Goal: Information Seeking & Learning: Learn about a topic

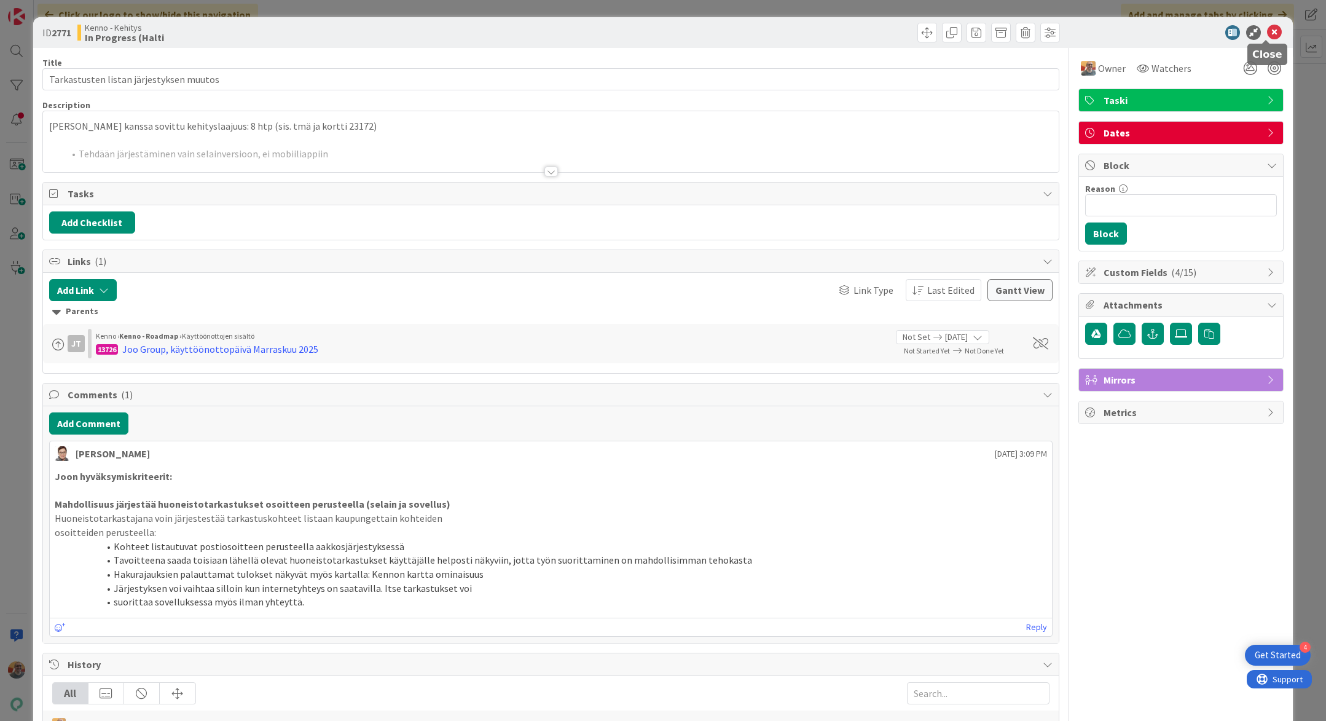
click at [1267, 30] on icon at bounding box center [1274, 32] width 15 height 15
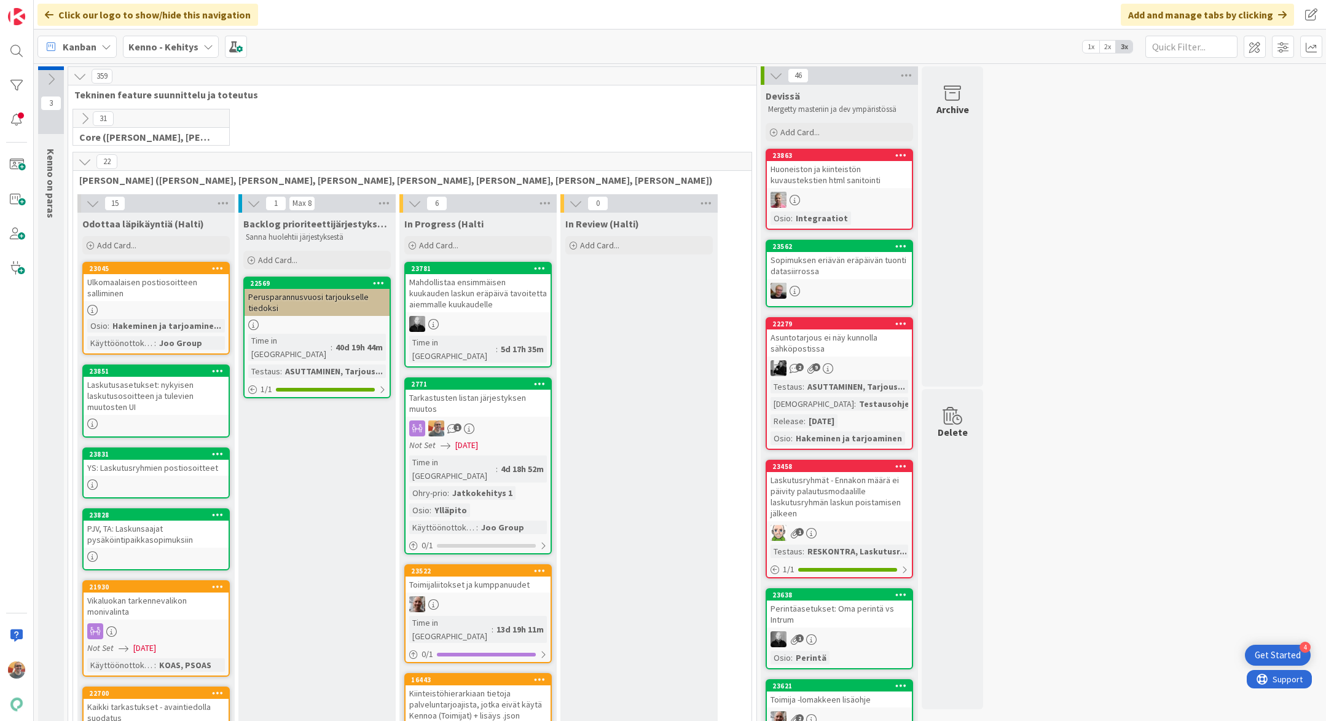
click at [497, 390] on div "Tarkastusten listan järjestyksen muutos" at bounding box center [478, 403] width 145 height 27
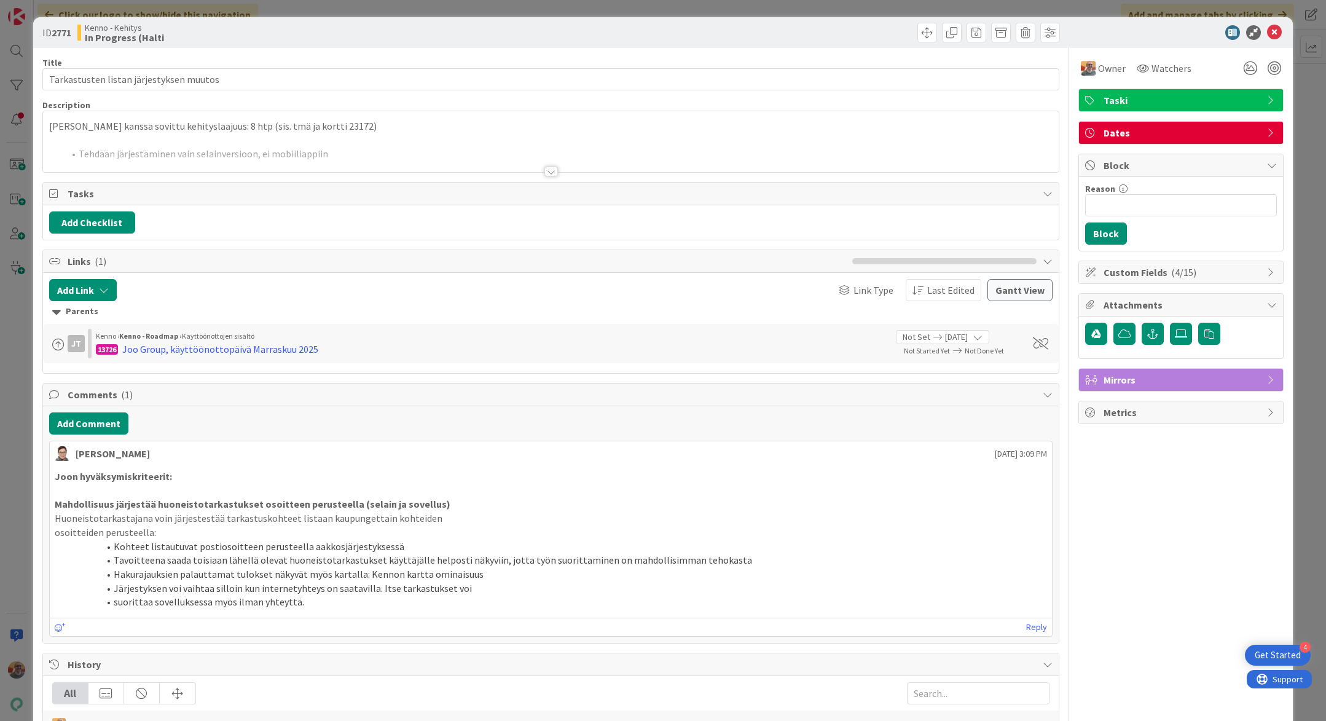
click at [345, 150] on div at bounding box center [551, 156] width 1016 height 31
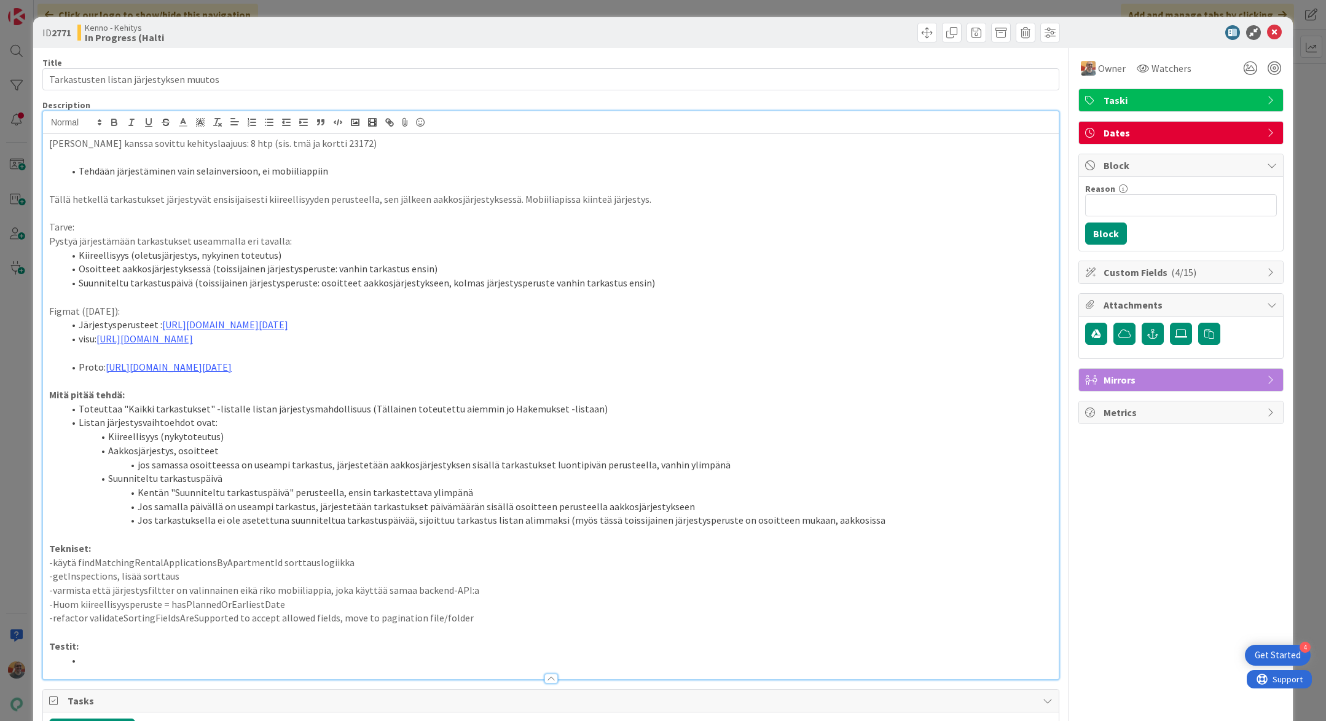
click at [484, 625] on p "-refactor validateSortingFieldsAreSupported to accept allowed fields, move to p…" at bounding box center [551, 618] width 1004 height 14
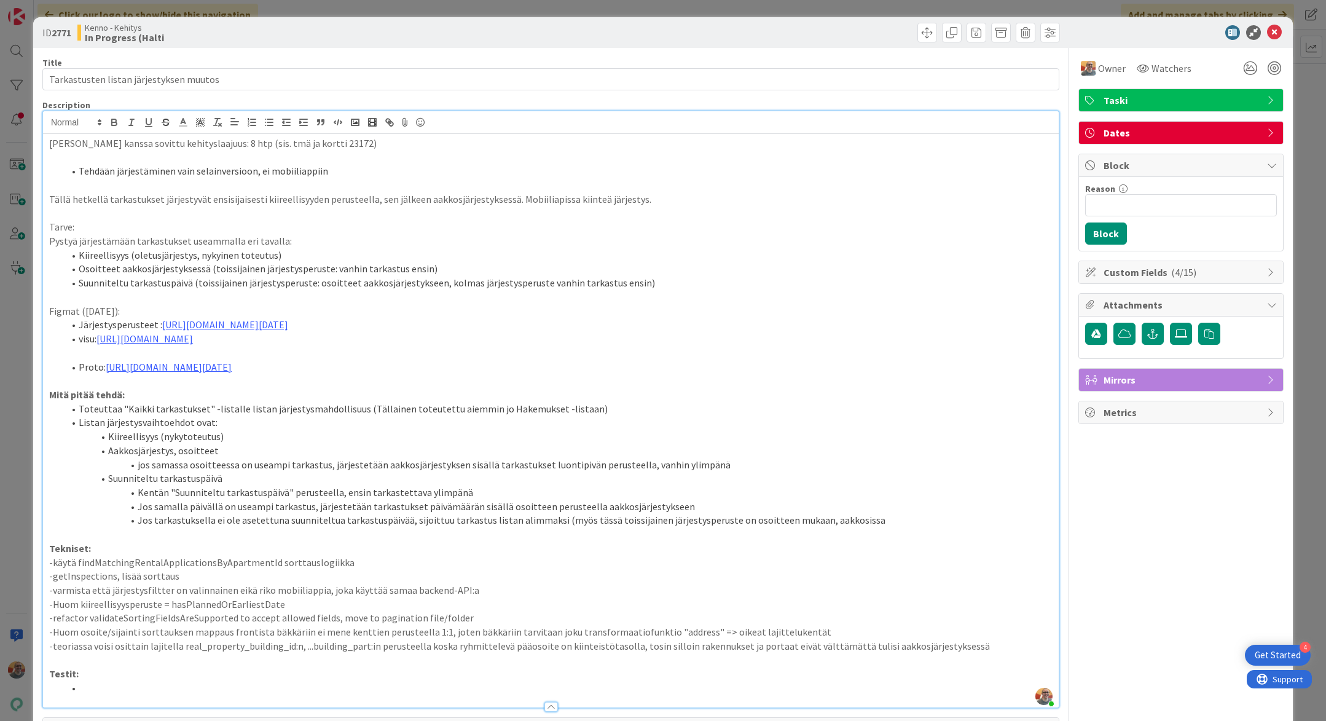
click at [712, 192] on p "Tällä hetkellä tarkastukset järjestyvät ensisijaisesti kiireellisyyden perustee…" at bounding box center [551, 199] width 1004 height 14
click at [1267, 34] on icon at bounding box center [1274, 32] width 15 height 15
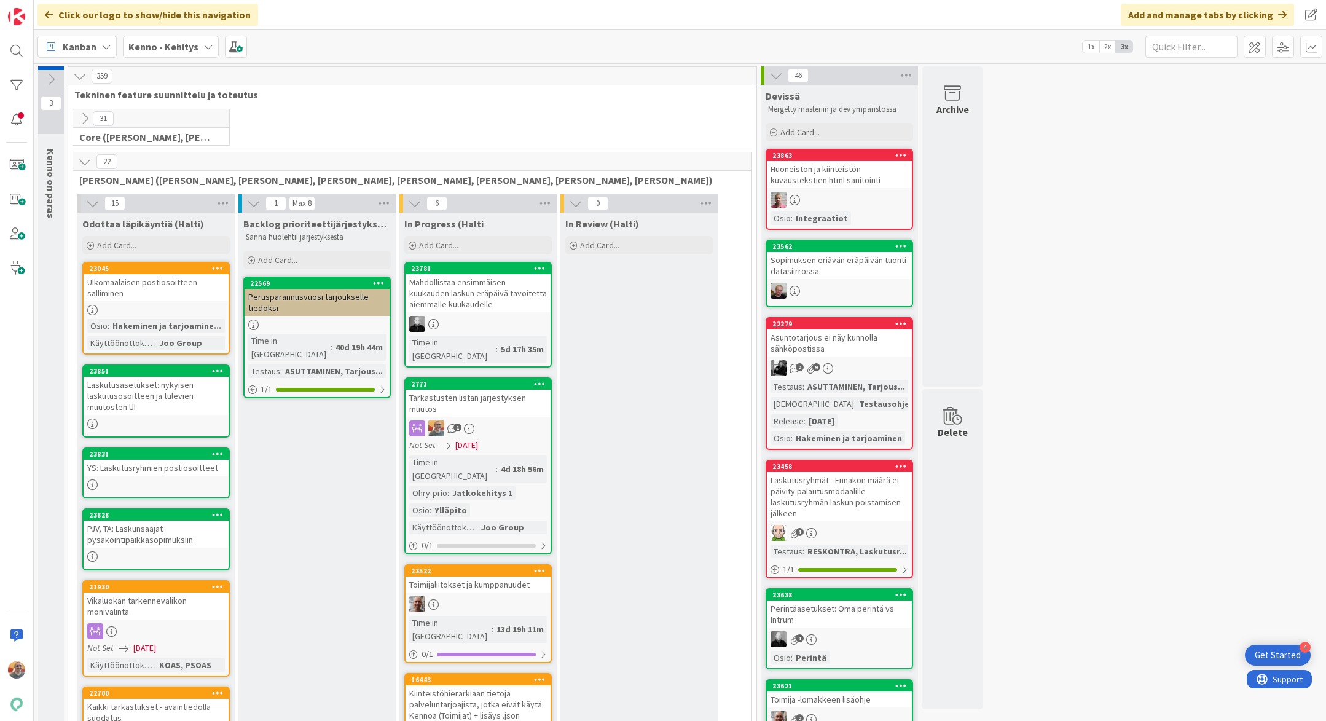
click at [505, 390] on div "Tarkastusten listan järjestyksen muutos" at bounding box center [478, 403] width 145 height 27
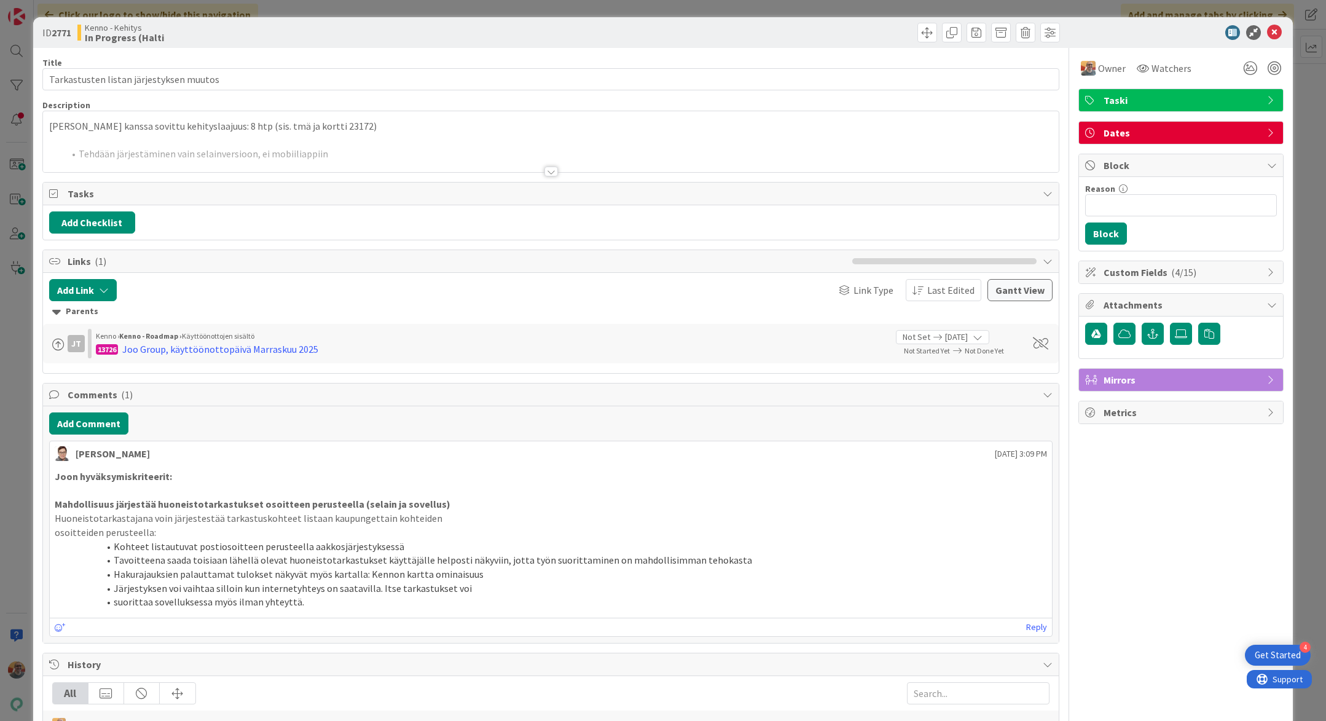
click at [282, 147] on div at bounding box center [551, 156] width 1016 height 31
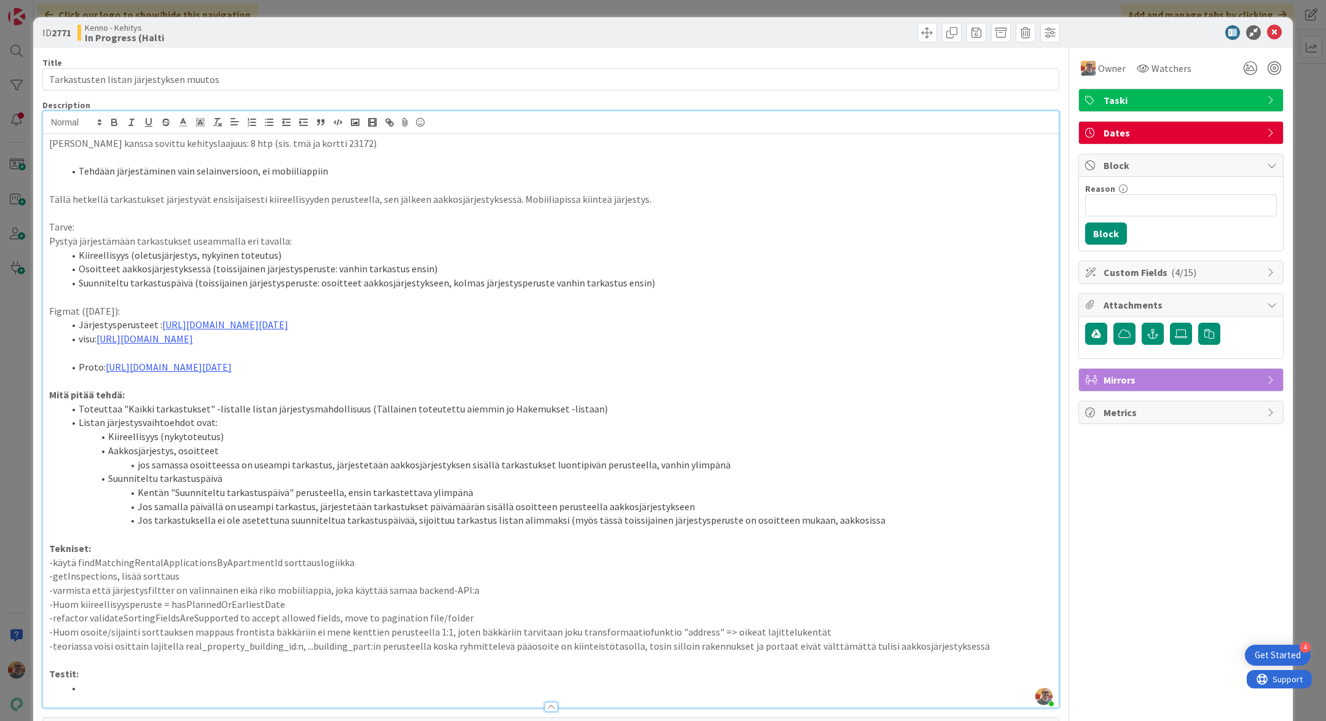
click at [194, 653] on p "-teoriassa voisi osittain lajitella real_property_building_id:n, ...building_pa…" at bounding box center [551, 646] width 1004 height 14
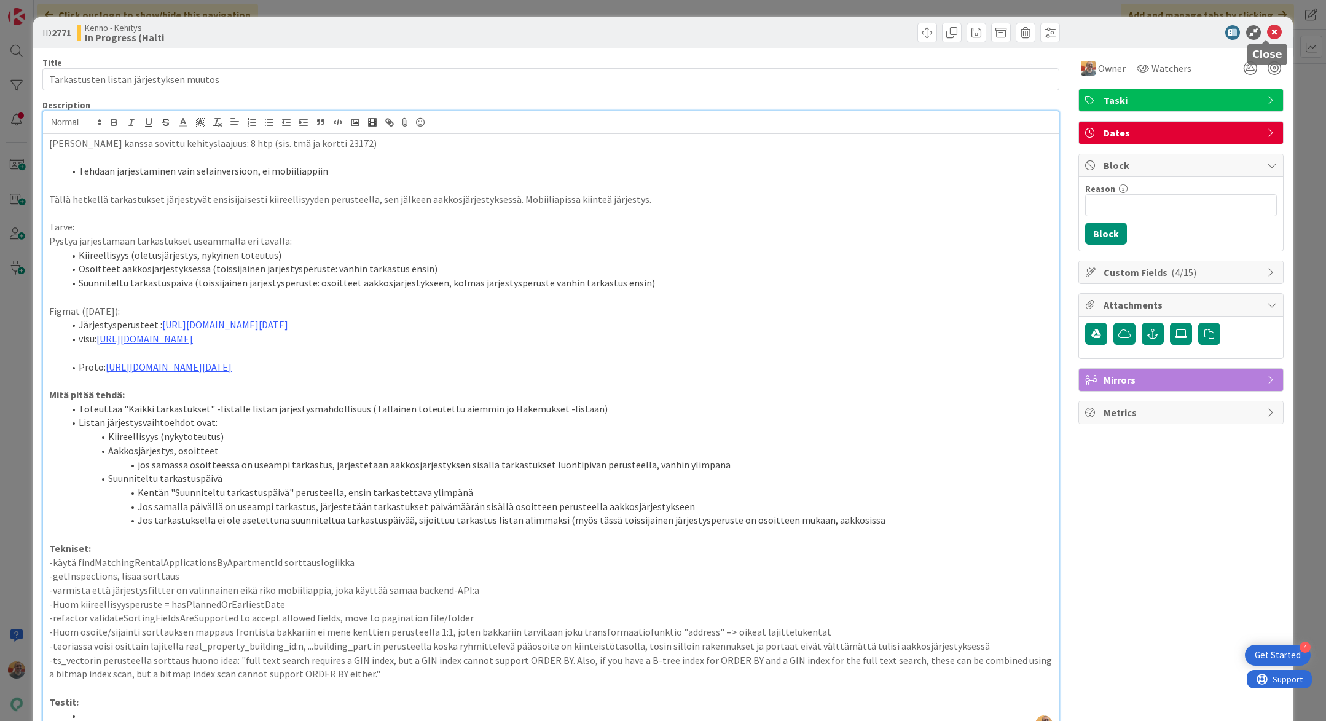
click at [1267, 34] on icon at bounding box center [1274, 32] width 15 height 15
